Goal: Task Accomplishment & Management: Use online tool/utility

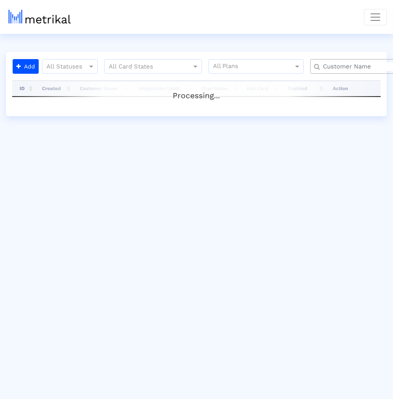
click at [339, 69] on input "text" at bounding box center [365, 66] width 96 height 9
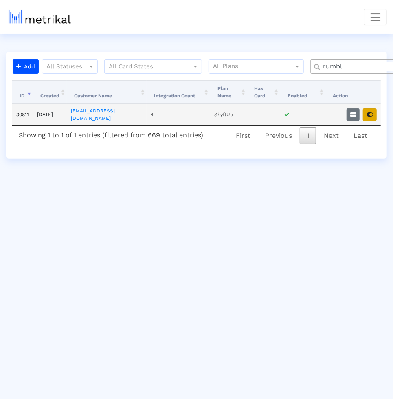
type input "rumbl"
click at [373, 108] on button "button" at bounding box center [370, 114] width 14 height 13
click at [353, 112] on icon "button" at bounding box center [353, 115] width 6 height 6
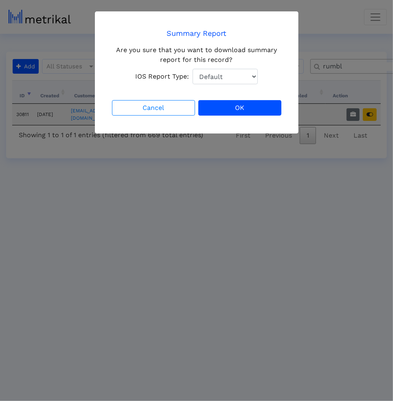
click at [217, 77] on select "Default Total Downloads New Downloads Redownloads" at bounding box center [225, 76] width 65 height 15
select select "1: 1"
click at [193, 69] on select "Default Total Downloads New Downloads Redownloads" at bounding box center [225, 76] width 65 height 15
click at [230, 109] on button "OK" at bounding box center [239, 107] width 83 height 15
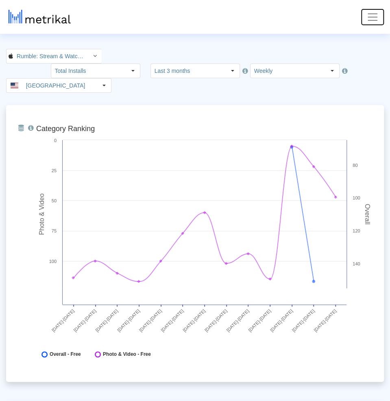
click at [368, 20] on span "Toggle navigation" at bounding box center [373, 17] width 12 height 12
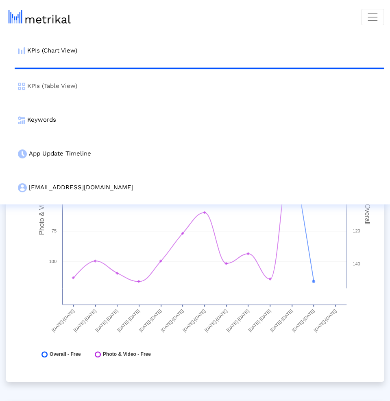
click at [147, 89] on link "KPIs (Table View)" at bounding box center [200, 86] width 370 height 34
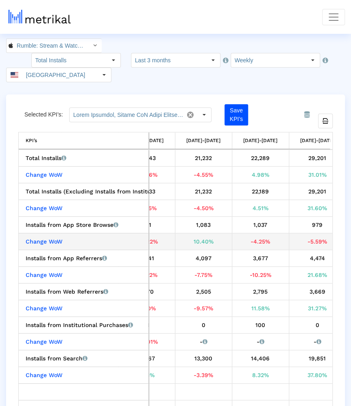
scroll to position [0, 228]
